Goal: Task Accomplishment & Management: Manage account settings

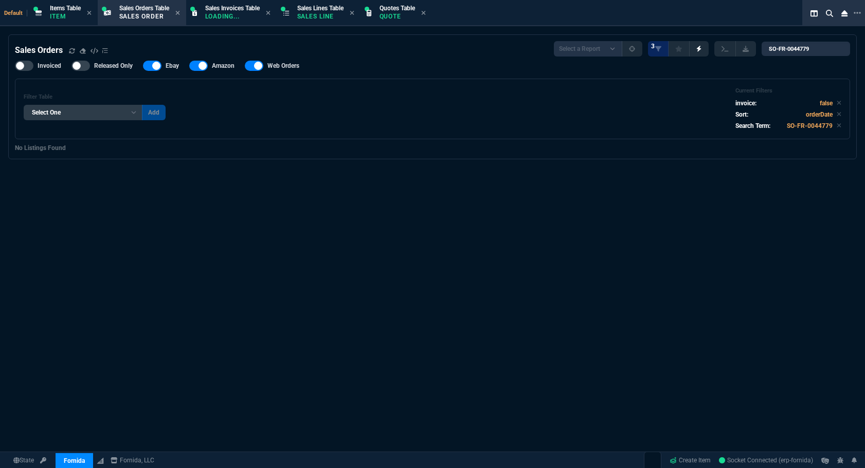
select select "12: [PERSON_NAME]"
select select
click at [410, 17] on p "Quote" at bounding box center [396, 16] width 35 height 8
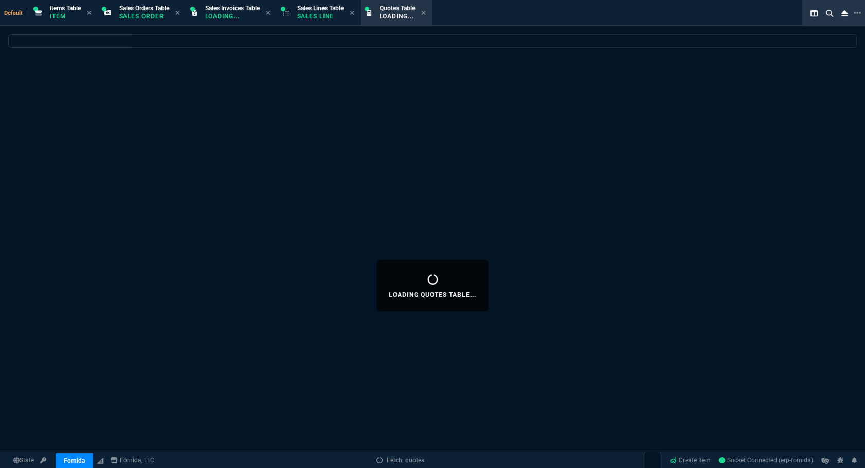
select select
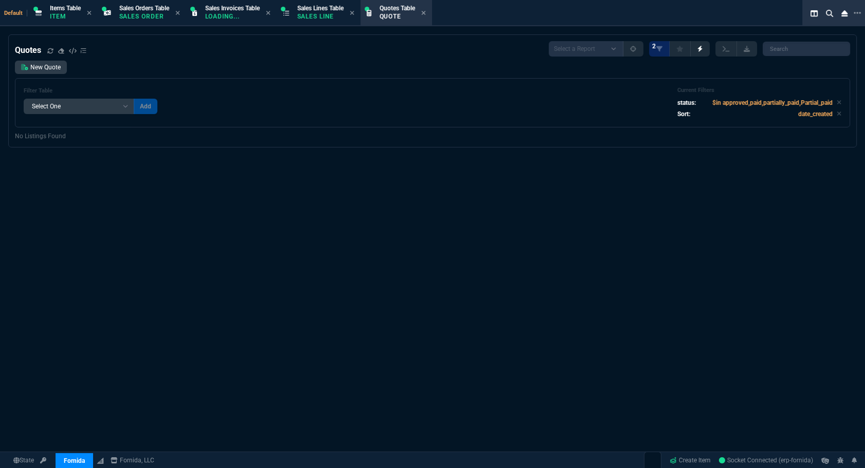
click at [586, 202] on div "Quotes Select a Report Fruit (MTD) APPROVED Quotes 2 New Quote Filter Table Sel…" at bounding box center [432, 285] width 865 height 503
click at [836, 103] on icon at bounding box center [838, 102] width 5 height 6
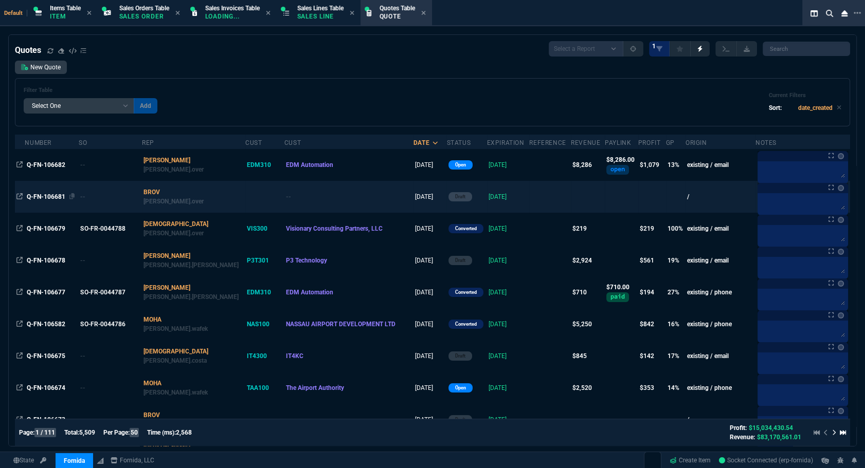
scroll to position [46, 0]
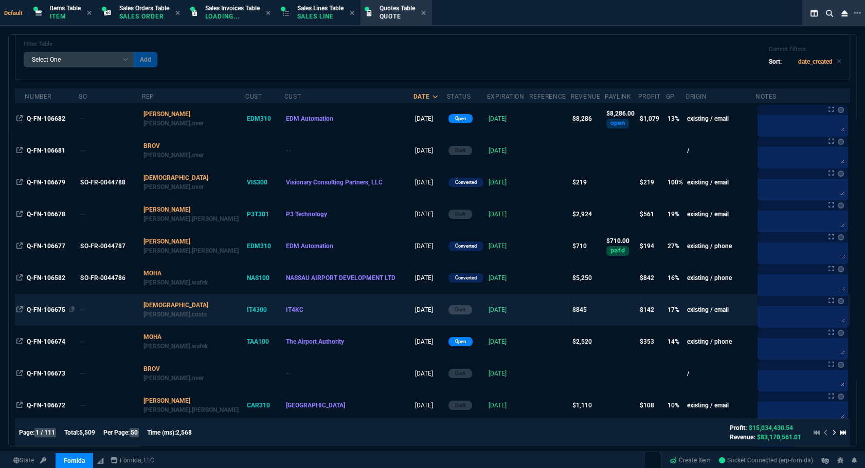
click at [42, 314] on span "Q-FN-106675" at bounding box center [46, 309] width 39 height 7
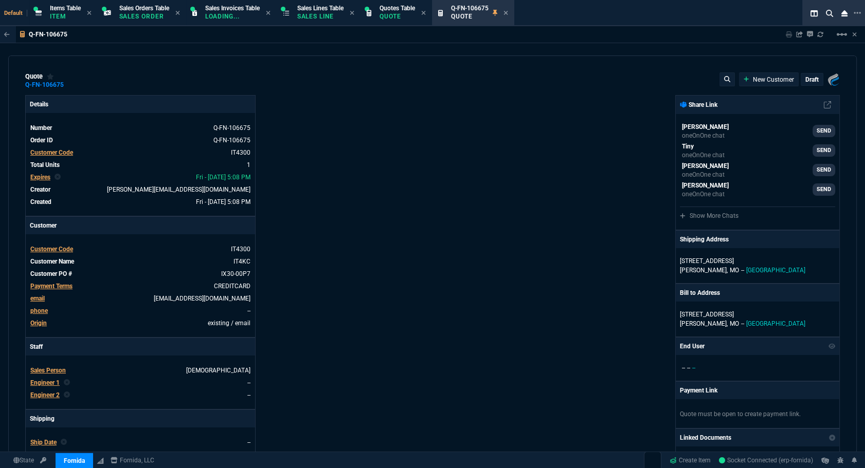
type input "21"
type input "178"
type input "-3"
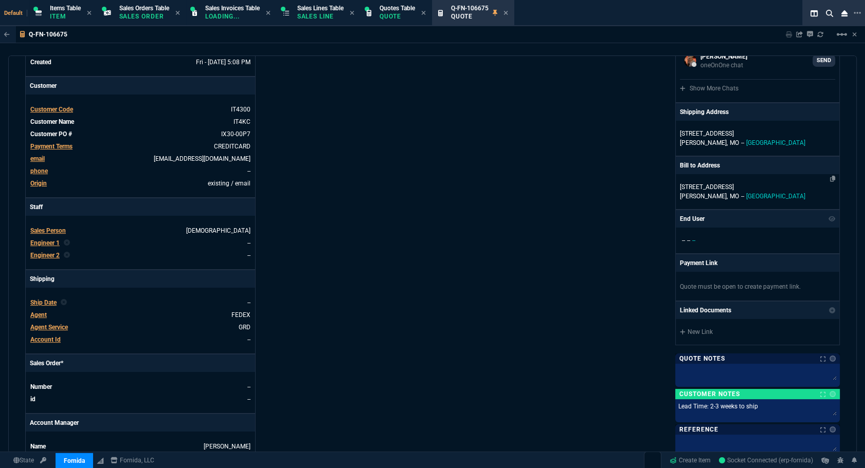
scroll to position [0, 0]
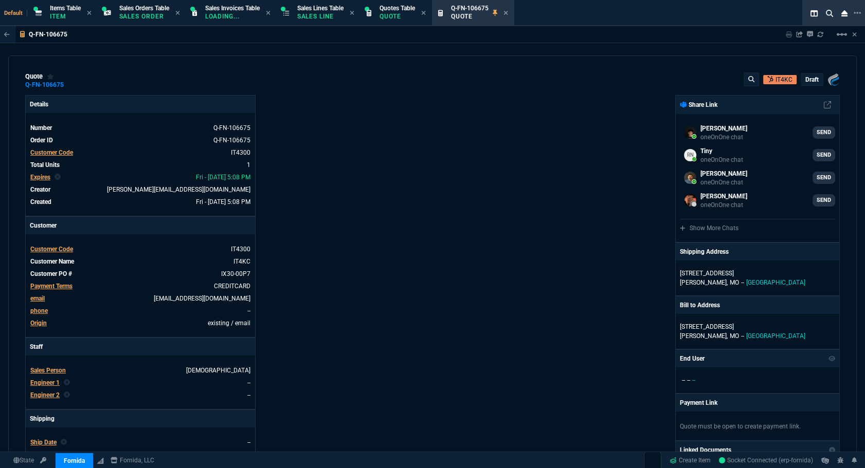
click at [806, 72] on div "quote Q-FN-106675 IT4KC draft Fornida, LLC [STREET_ADDRESS] Details Number Q-FN…" at bounding box center [432, 255] width 848 height 398
click at [806, 77] on p "draft" at bounding box center [811, 80] width 13 height 8
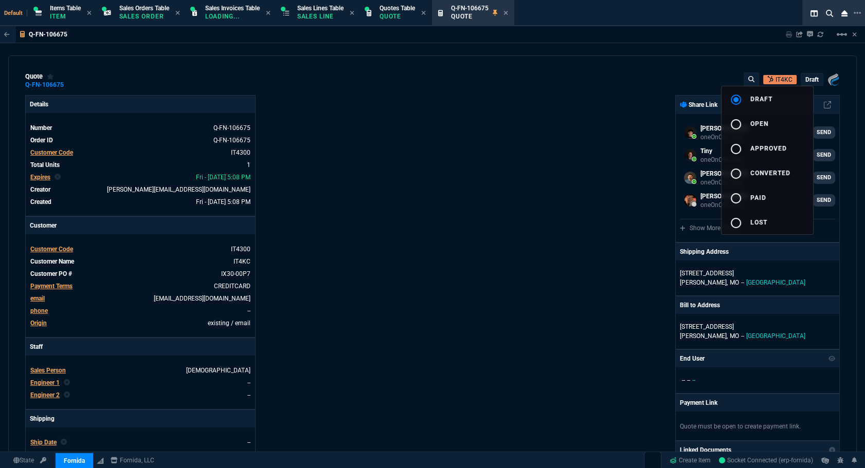
click at [795, 122] on button "radio_button_unchecked open" at bounding box center [766, 123] width 91 height 25
click at [483, 148] on div at bounding box center [432, 234] width 865 height 468
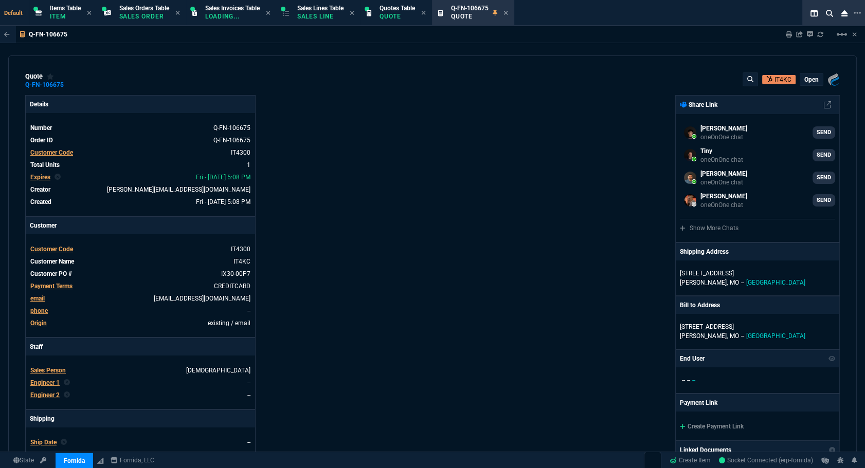
type input "21"
type input "178"
type input "-3"
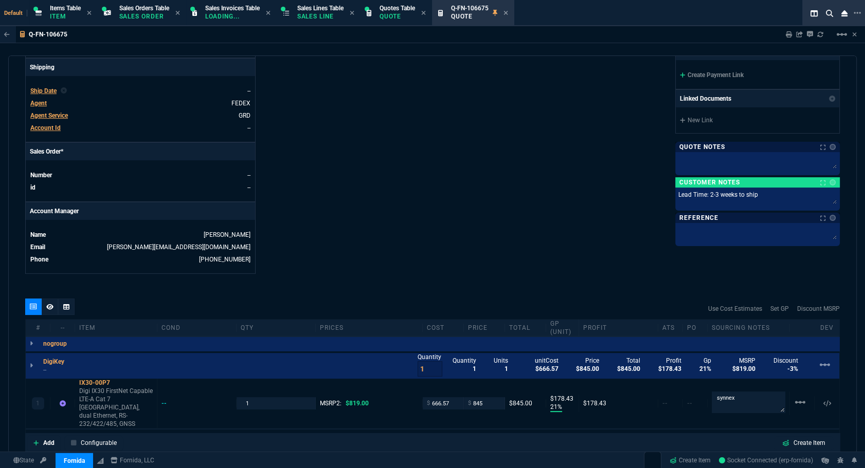
scroll to position [211, 0]
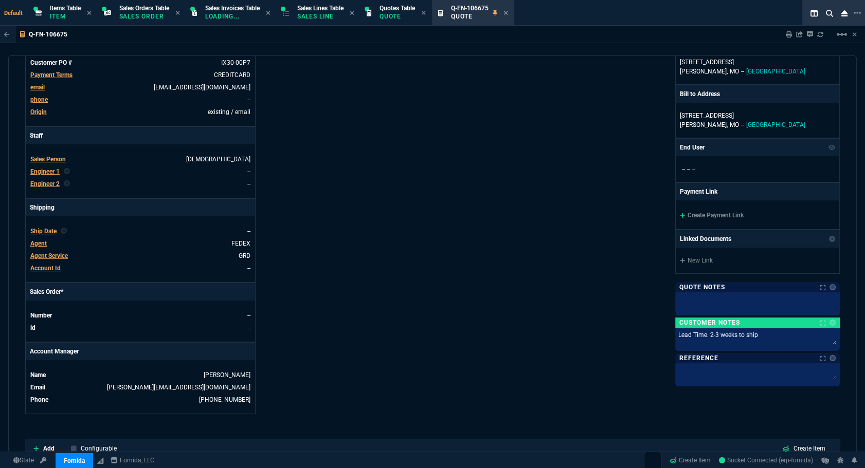
click at [703, 218] on div "Create Payment Link" at bounding box center [756, 214] width 163 height 29
click at [702, 214] on link "Create Payment Link" at bounding box center [711, 215] width 64 height 7
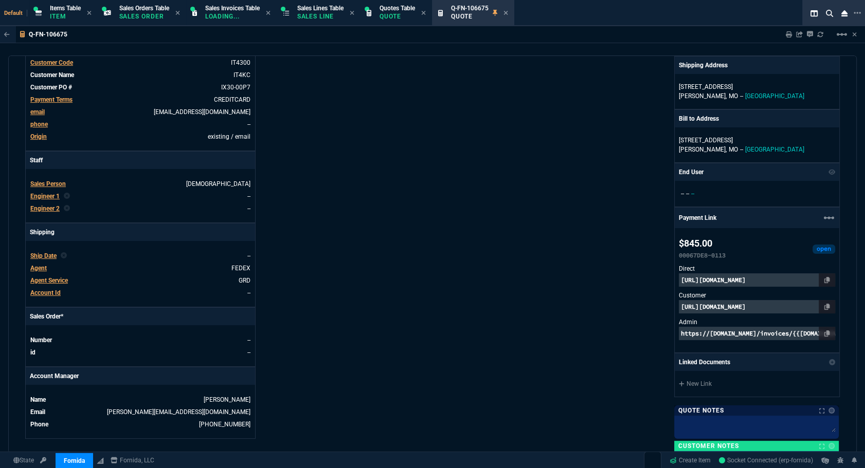
scroll to position [420, 0]
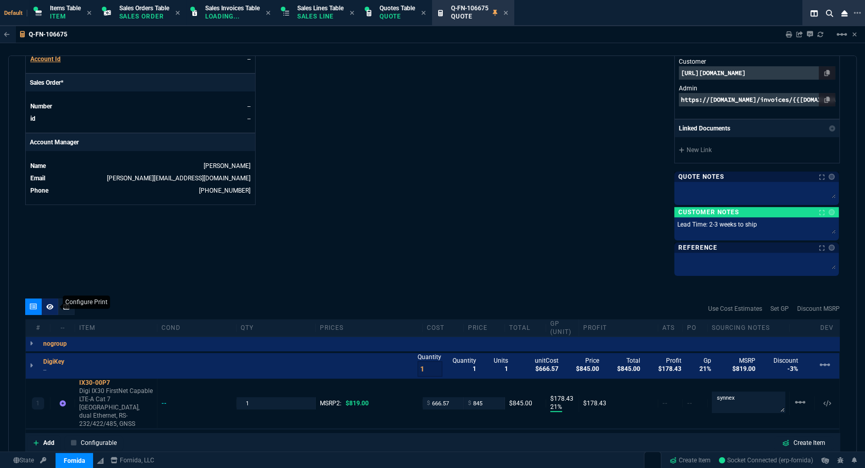
click at [52, 307] on icon at bounding box center [49, 307] width 7 height 6
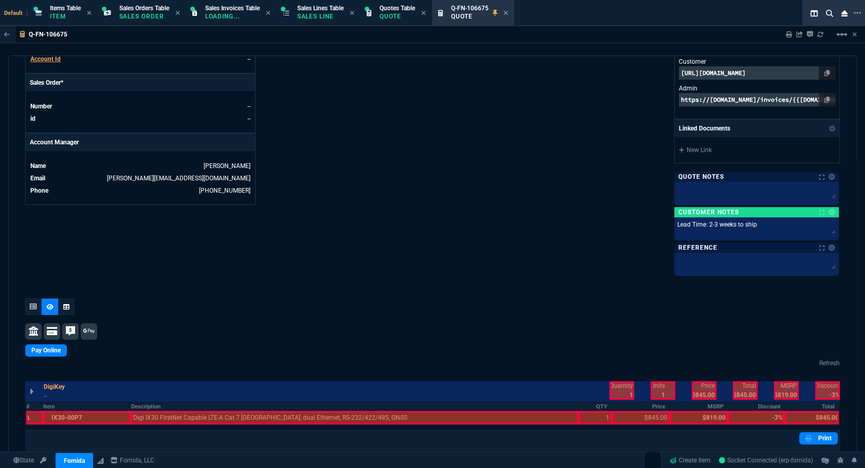
scroll to position [550, 0]
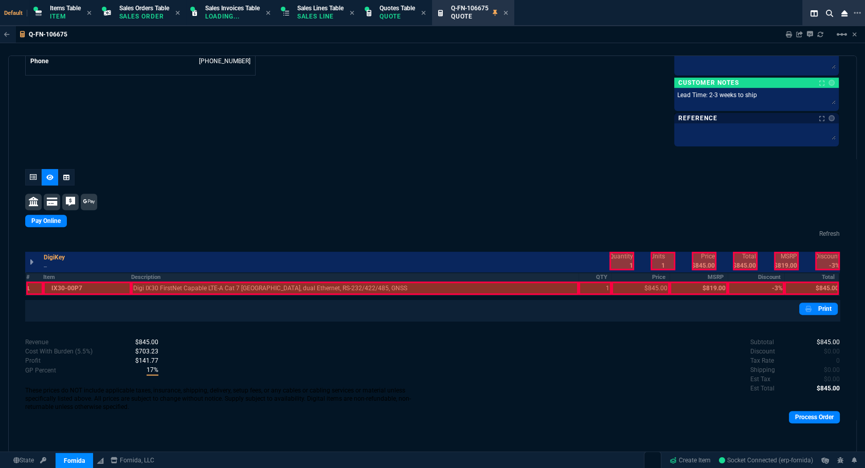
click at [31, 274] on th "#" at bounding box center [34, 277] width 17 height 9
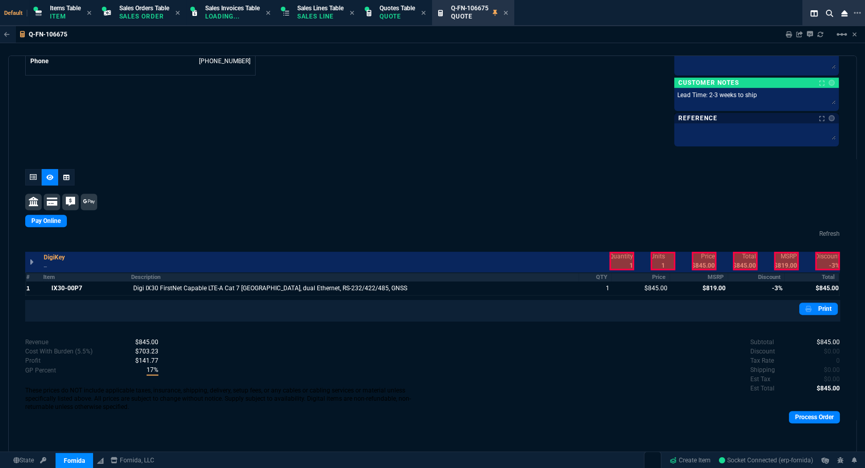
click at [714, 279] on th "MSRP" at bounding box center [698, 277] width 58 height 9
click at [741, 272] on table "# Item Description QTY Price MSRP Discount Total 1 IX30-00P7 Digi IX30 FirstNet…" at bounding box center [432, 284] width 814 height 24
click at [749, 273] on th "Discount" at bounding box center [755, 277] width 57 height 9
click at [616, 260] on div at bounding box center [621, 261] width 25 height 19
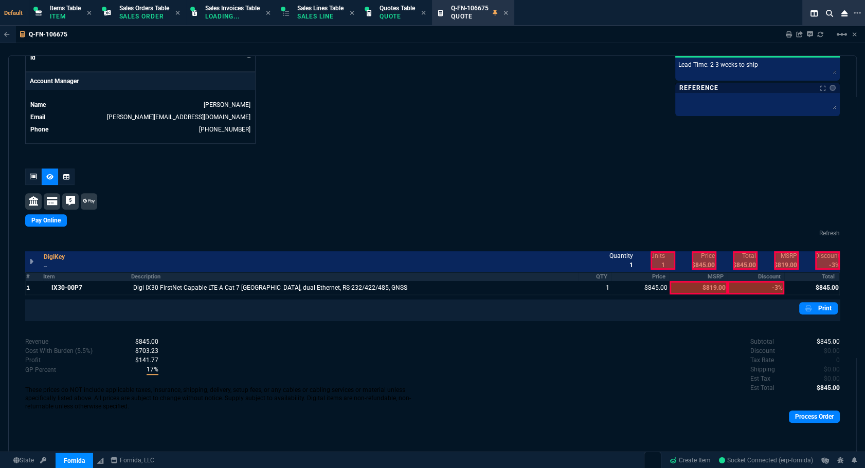
click at [705, 262] on div at bounding box center [703, 260] width 25 height 19
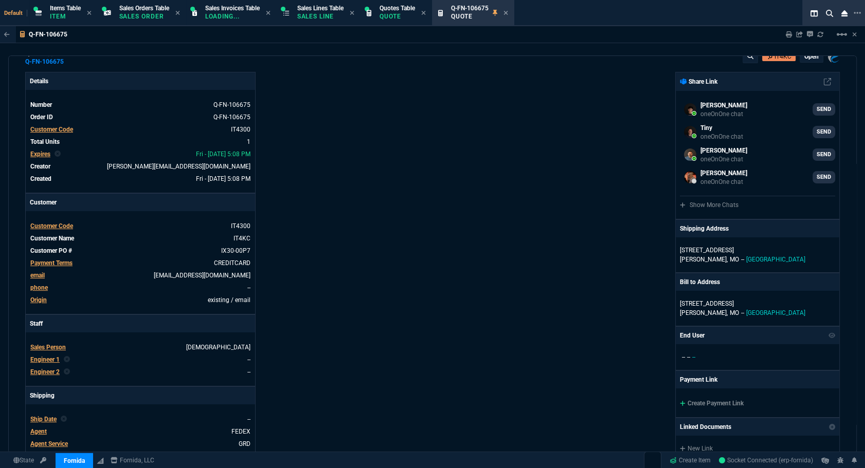
scroll to position [0, 0]
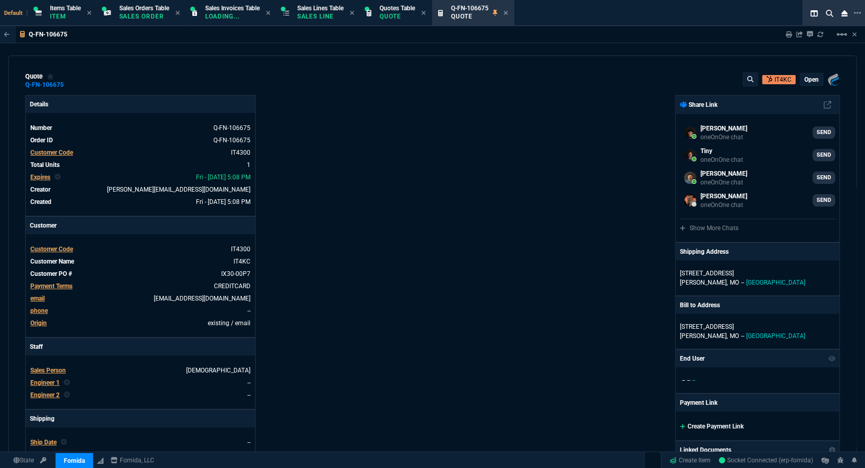
click at [718, 428] on link "Create Payment Link" at bounding box center [711, 426] width 64 height 7
click at [788, 33] on icon at bounding box center [788, 34] width 6 height 6
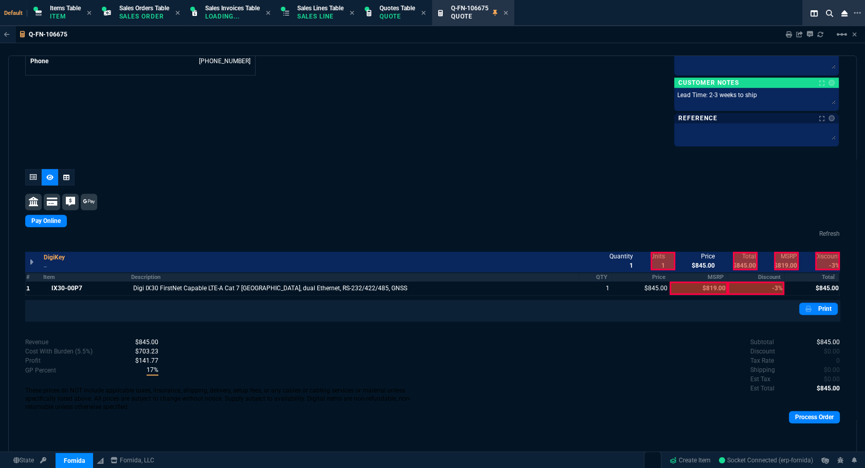
scroll to position [363, 0]
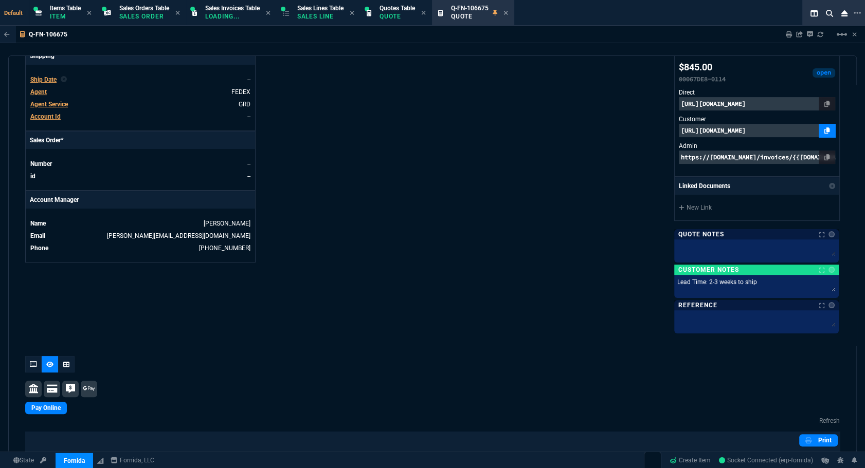
click at [820, 134] on link at bounding box center [826, 130] width 16 height 13
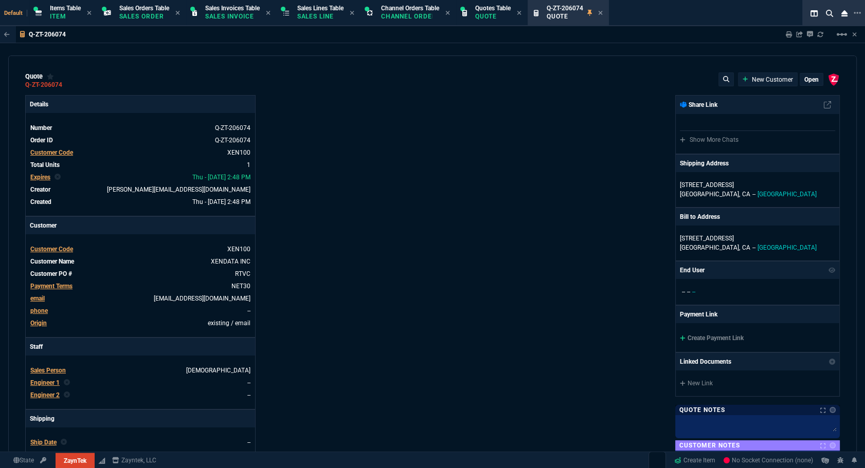
select select "12: [PERSON_NAME]"
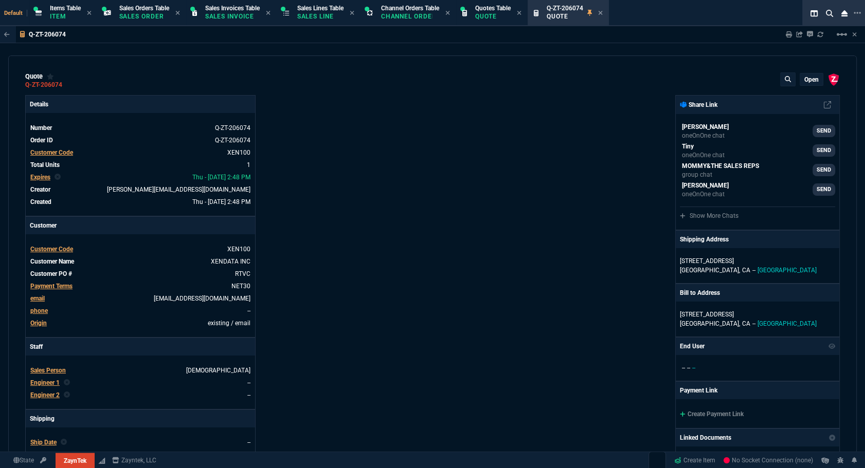
type input "100"
type input "1290"
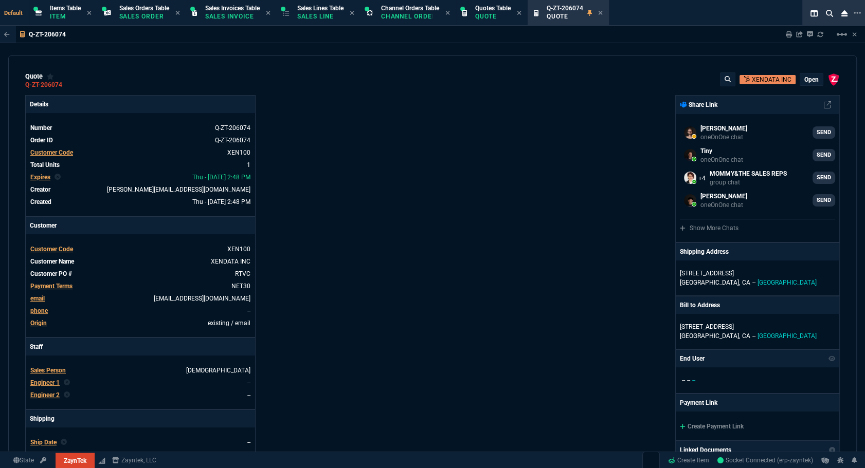
click at [306, 15] on p "Sales Line" at bounding box center [320, 16] width 46 height 8
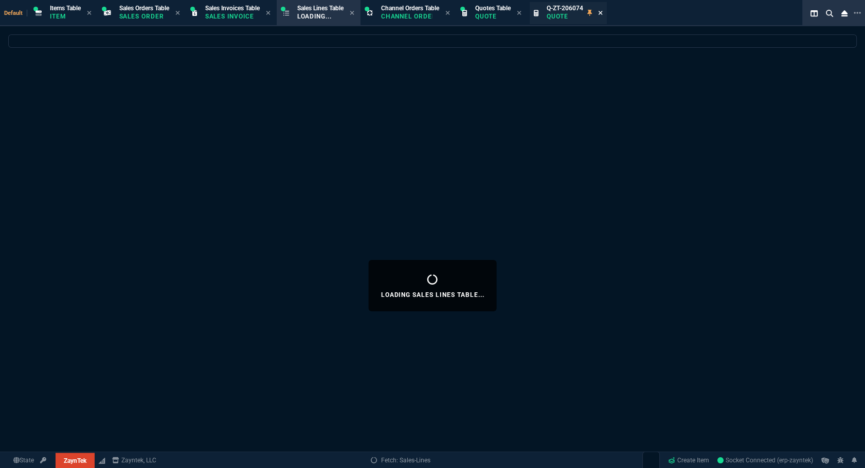
click at [602, 13] on icon at bounding box center [600, 13] width 4 height 4
select select
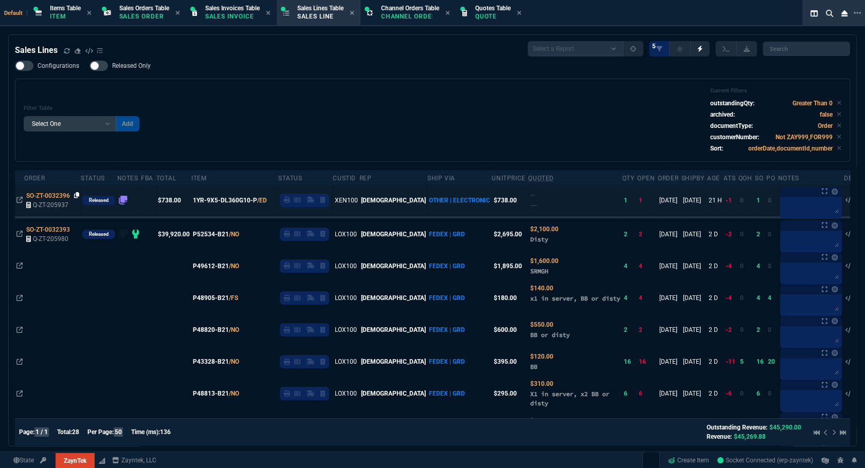
click at [76, 196] on icon at bounding box center [77, 195] width 6 height 6
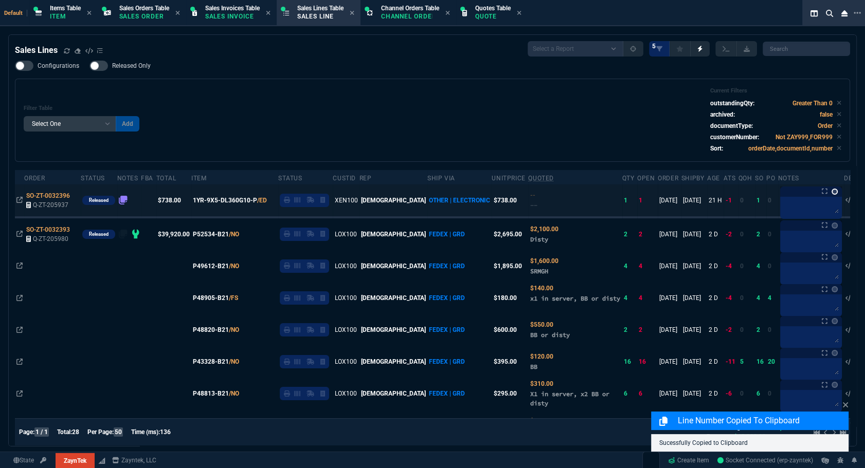
click at [831, 191] on link at bounding box center [834, 192] width 6 height 6
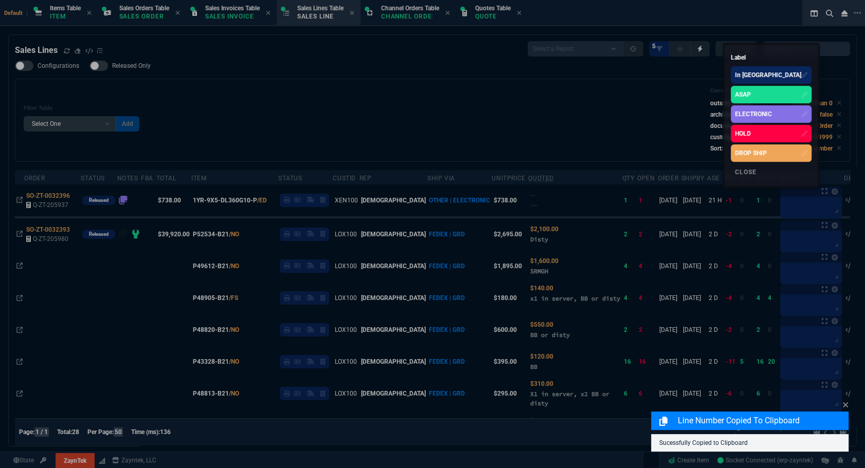
click at [771, 113] on div "ELECTRONIC" at bounding box center [752, 113] width 37 height 9
click at [528, 124] on div at bounding box center [432, 234] width 865 height 468
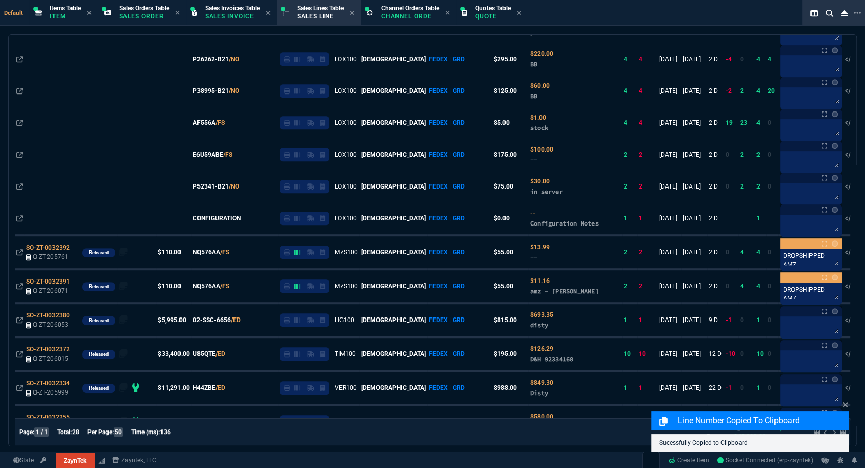
scroll to position [685, 0]
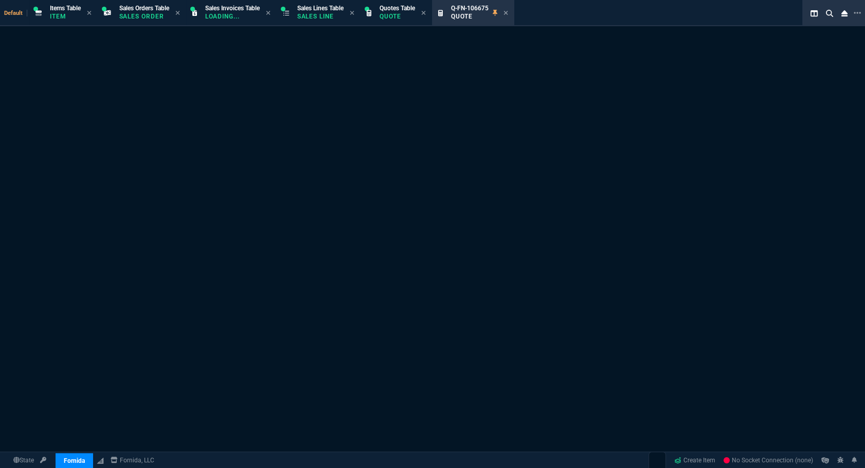
select select "12: [PERSON_NAME]"
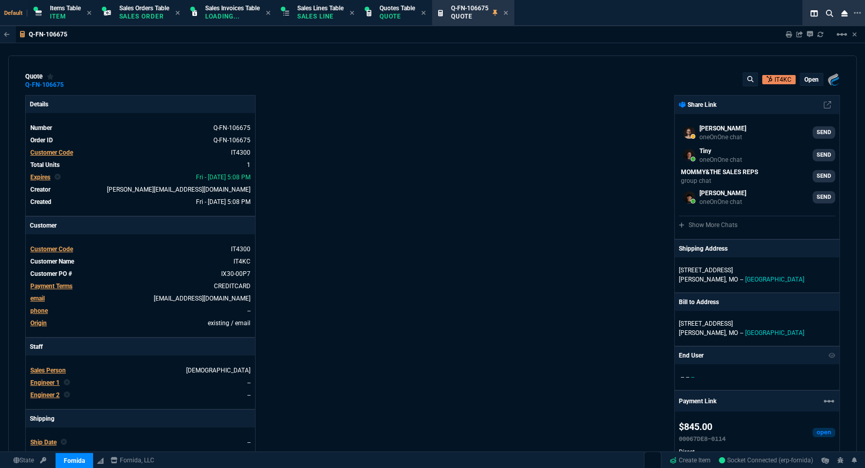
type input "21"
type input "178"
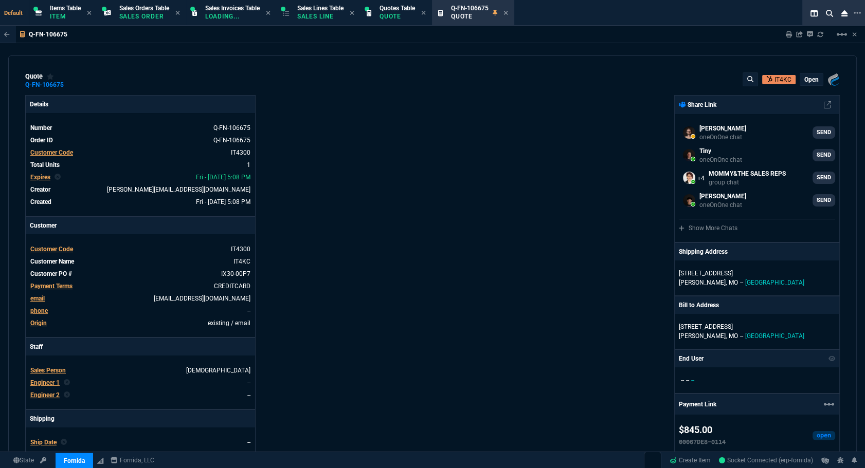
type input "-3"
